Goal: Task Accomplishment & Management: Manage account settings

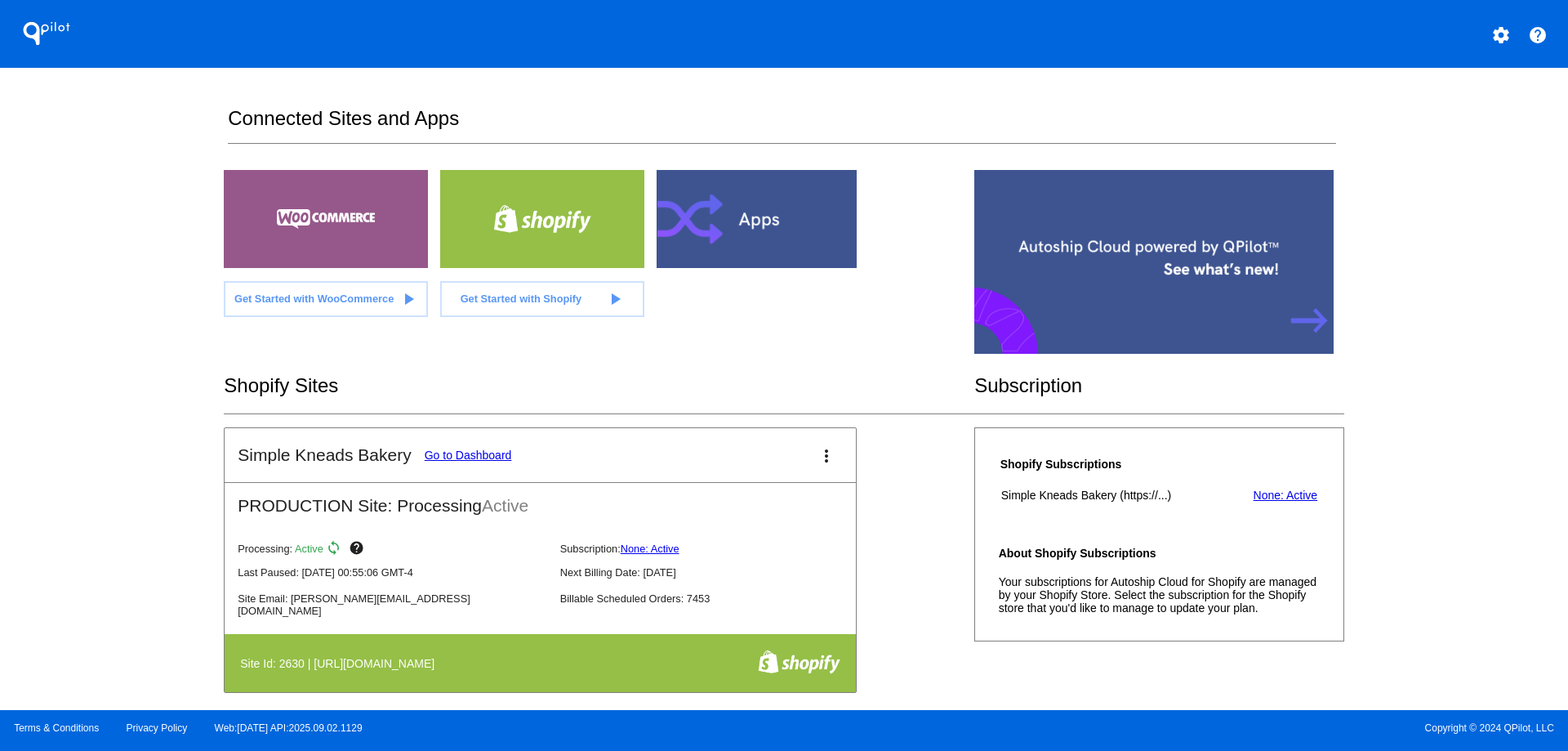
click at [821, 457] on mat-icon "more_vert" at bounding box center [827, 456] width 20 height 20
click at [788, 502] on link "edit edit" at bounding box center [759, 510] width 152 height 39
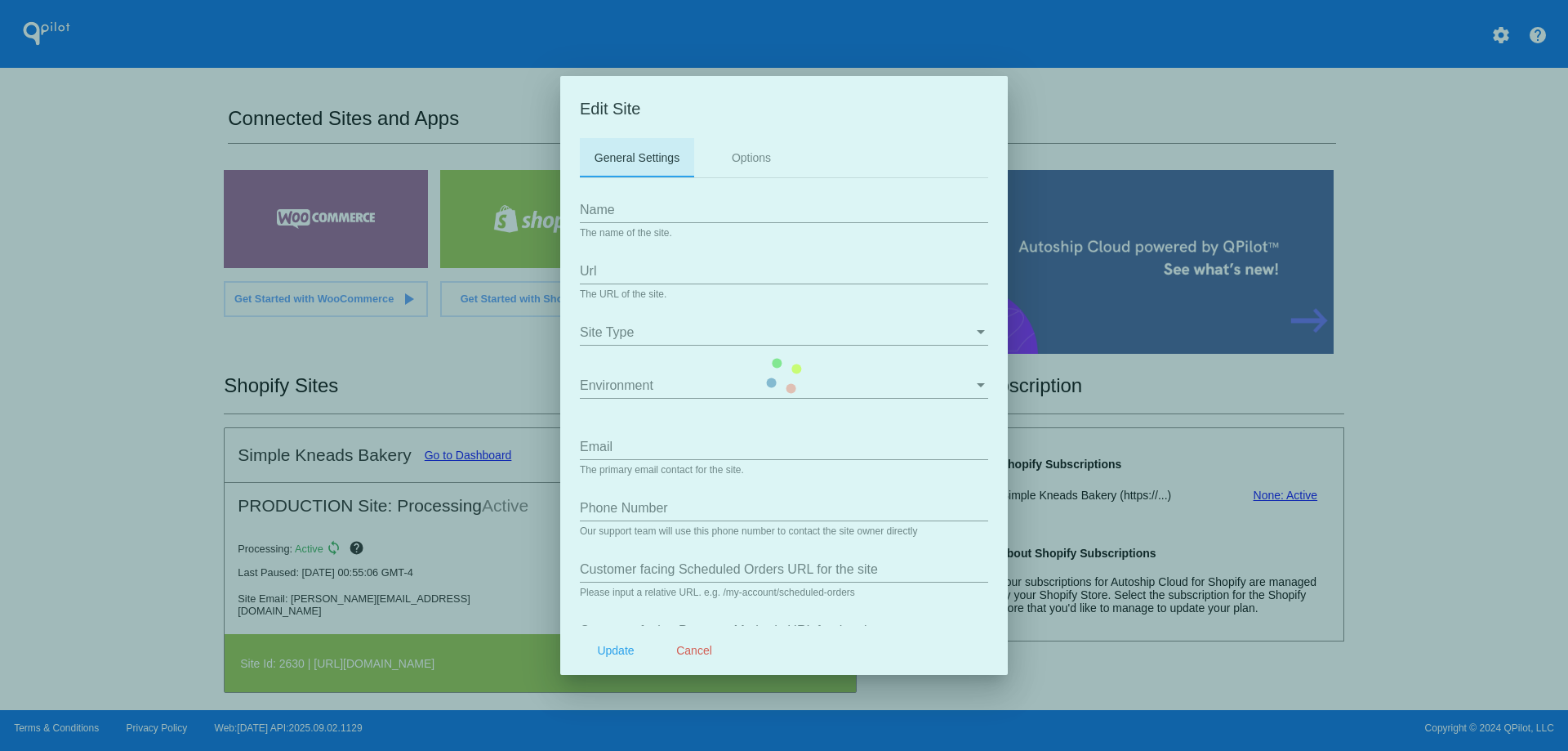
type input "Simple Kneads Bakery"
type input "[URL][DOMAIN_NAME]"
type input "[PERSON_NAME][EMAIL_ADDRESS][DOMAIN_NAME]"
type input "0000000000"
type input "/a/autoship/subscriptions"
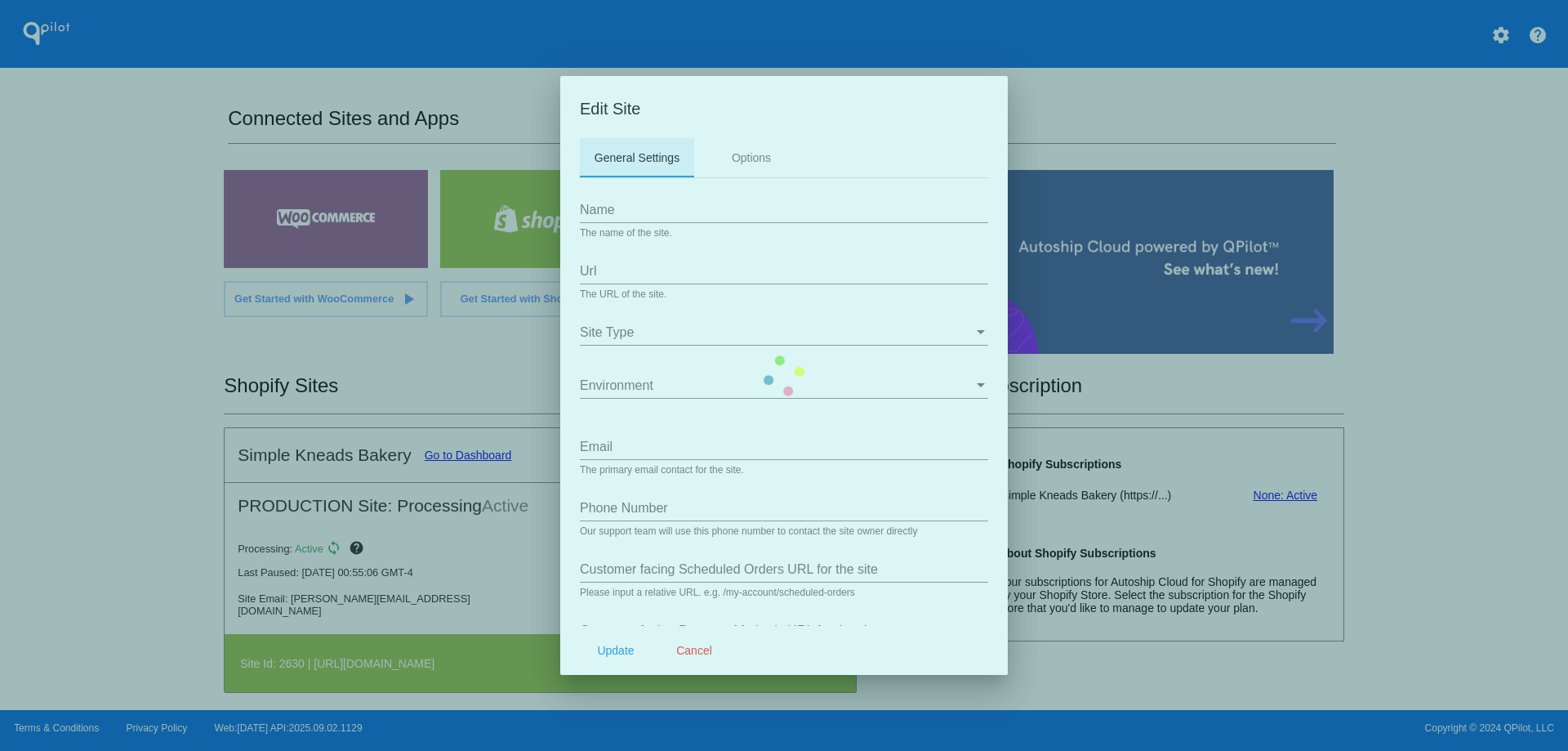
type input "/a/autoship/payment_methods"
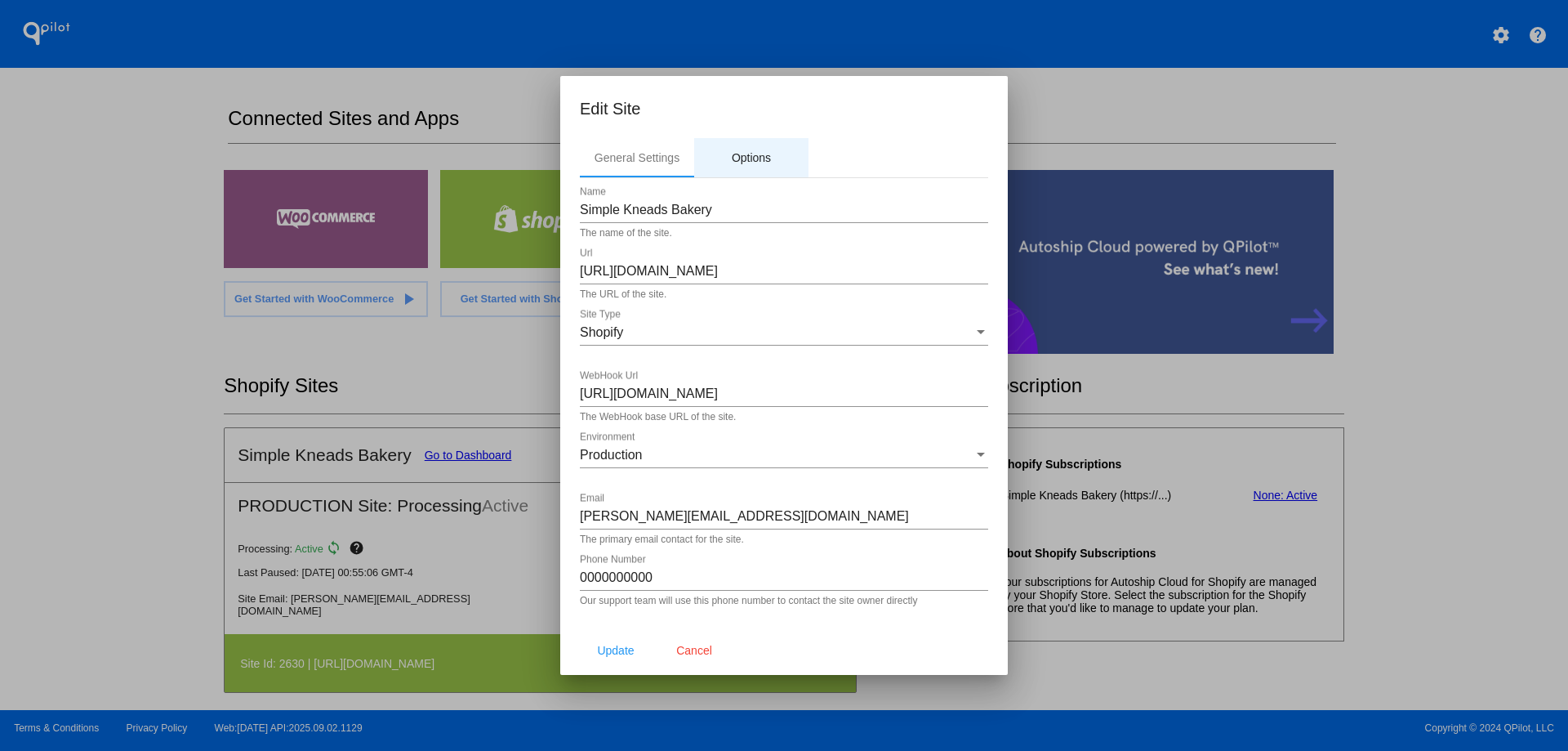
click at [786, 146] on div "Options" at bounding box center [751, 157] width 114 height 39
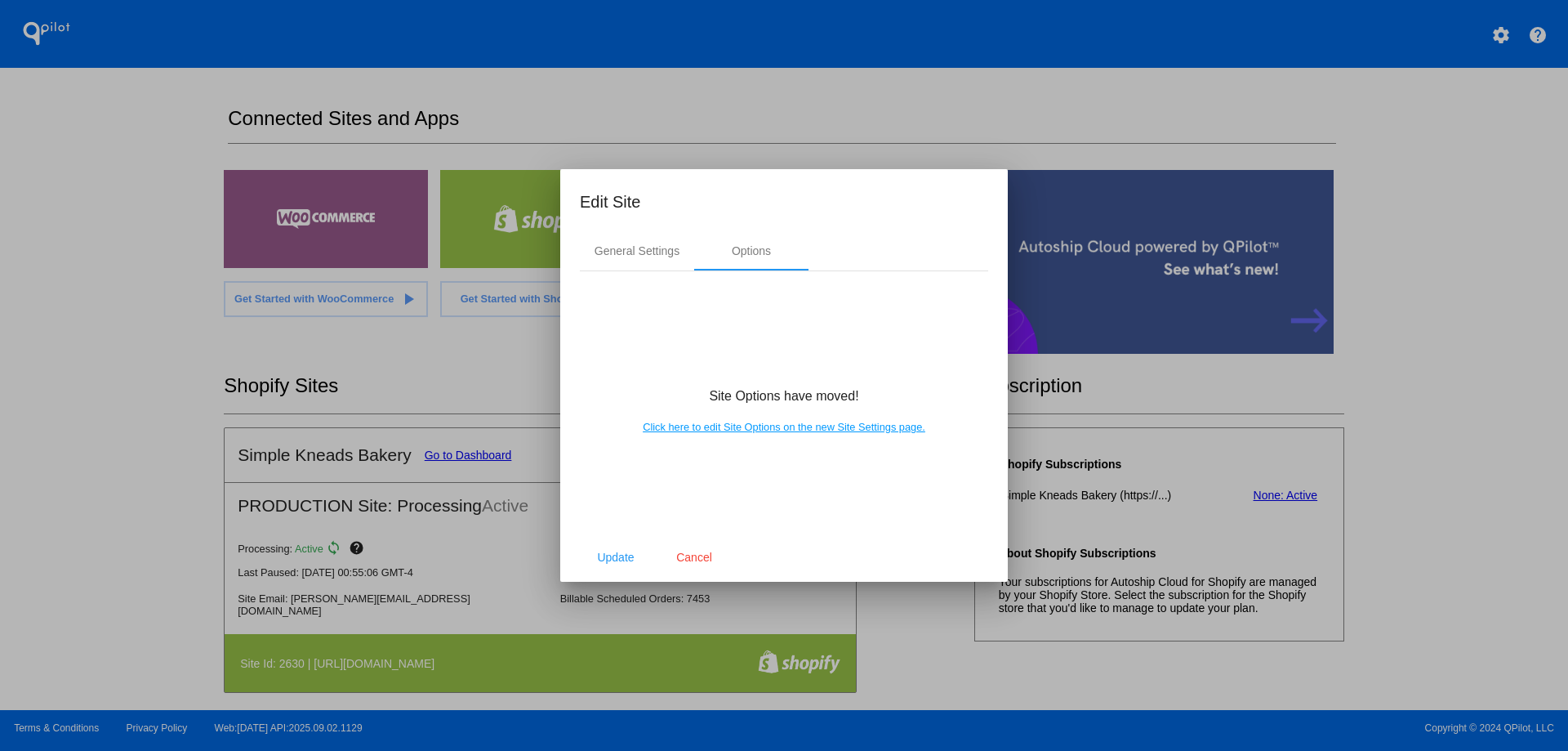
click at [1050, 125] on div at bounding box center [784, 375] width 1568 height 751
